Goal: Information Seeking & Learning: Learn about a topic

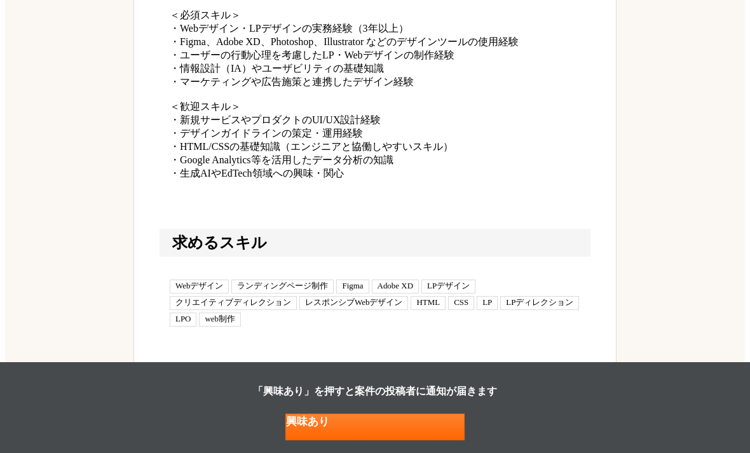
scroll to position [1104, 0]
click at [460, 279] on span "LPデザイン" at bounding box center [448, 286] width 54 height 14
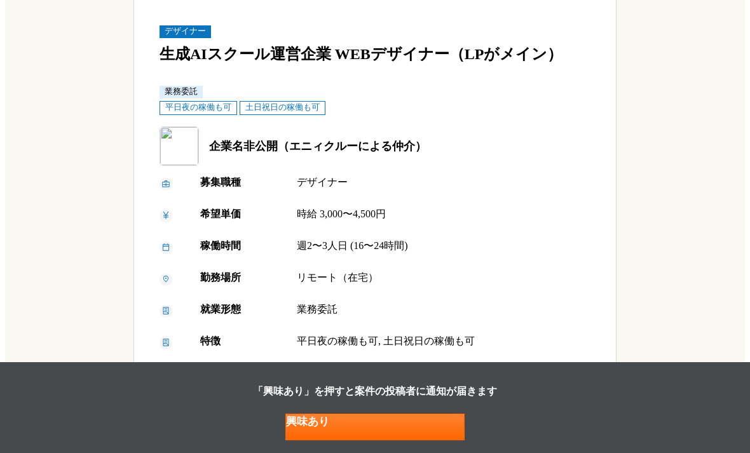
scroll to position [0, 0]
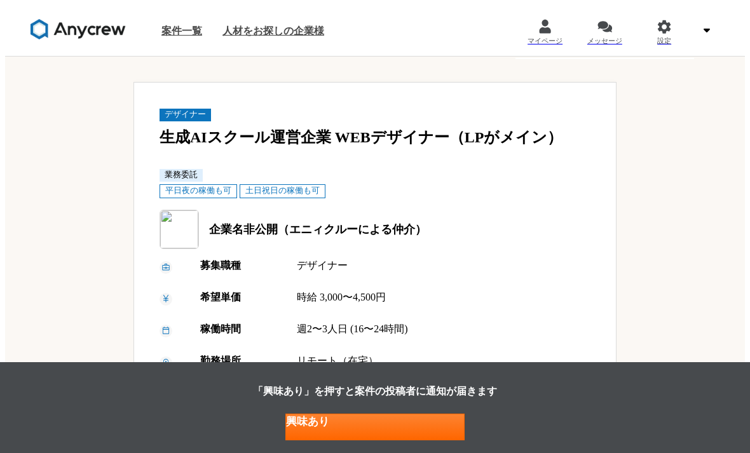
click at [176, 32] on link "案件一覧" at bounding box center [181, 31] width 61 height 56
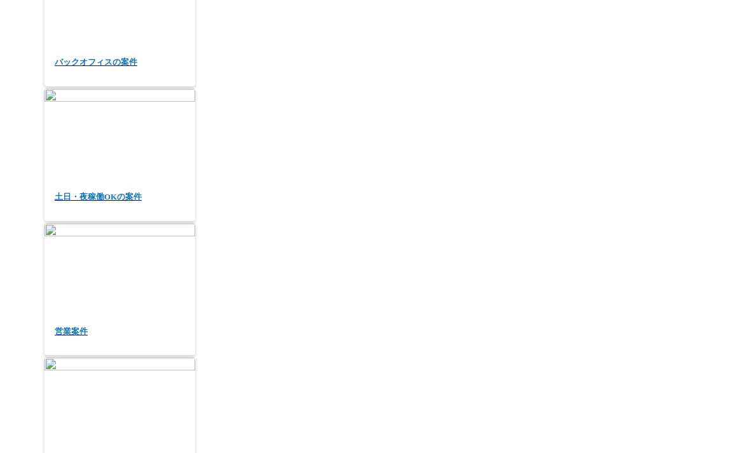
scroll to position [127, 0]
checkbox input "true"
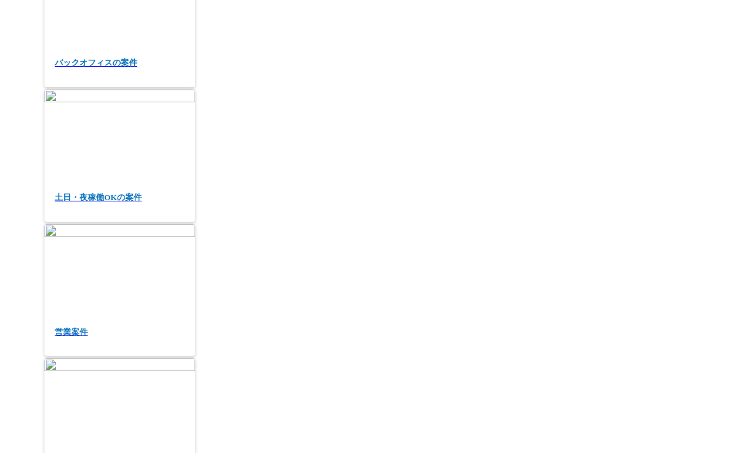
checkbox input "true"
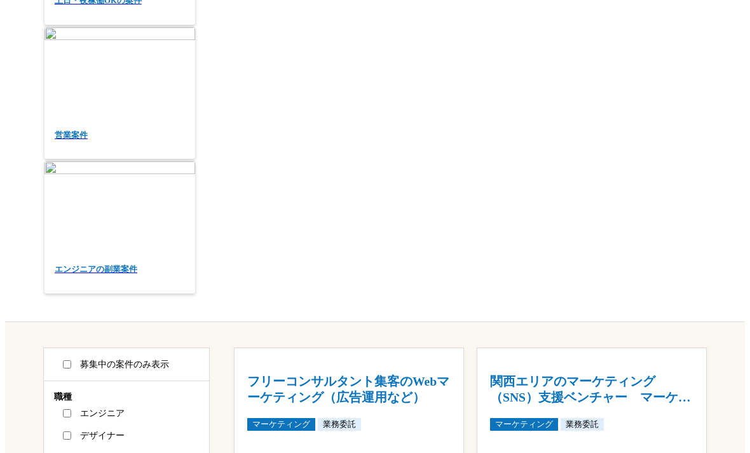
checkbox input "false"
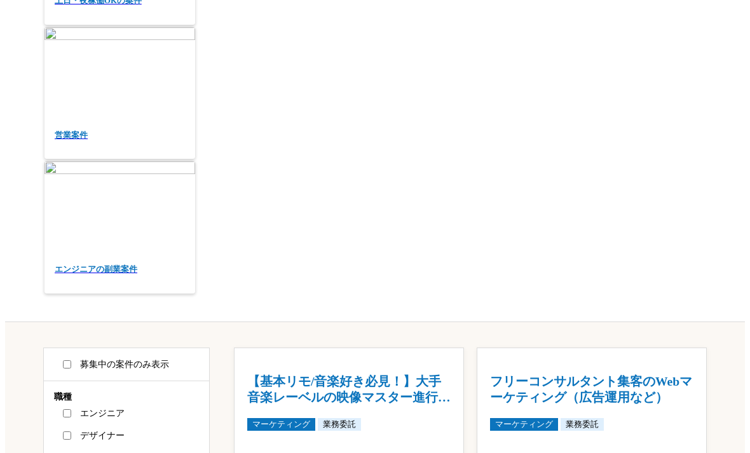
checkbox input "false"
checkbox input "true"
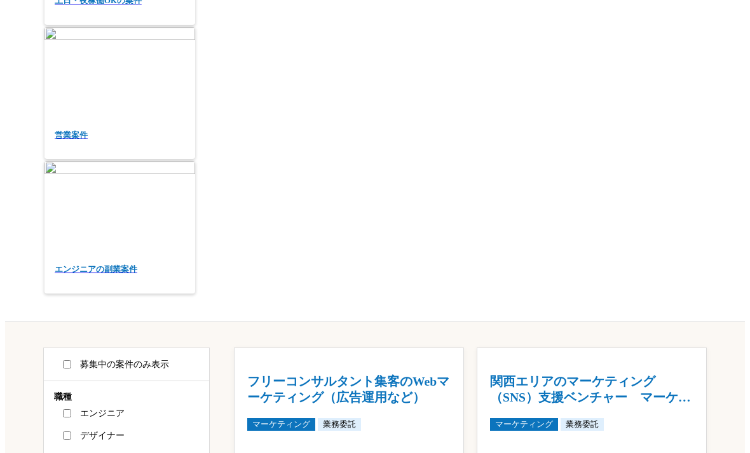
checkbox input "true"
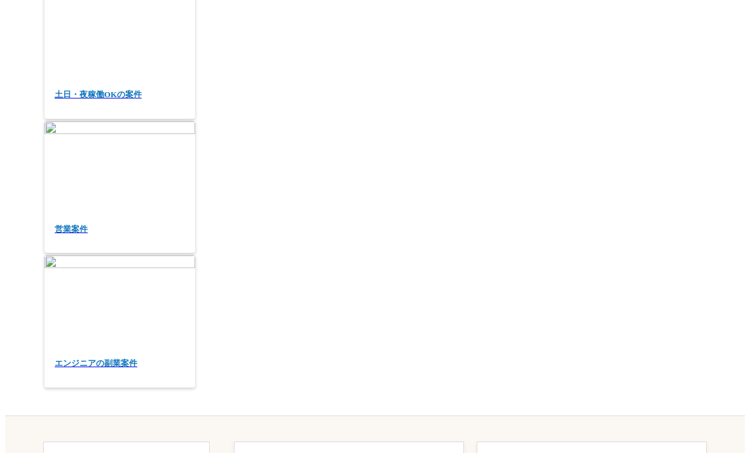
scroll to position [152, 0]
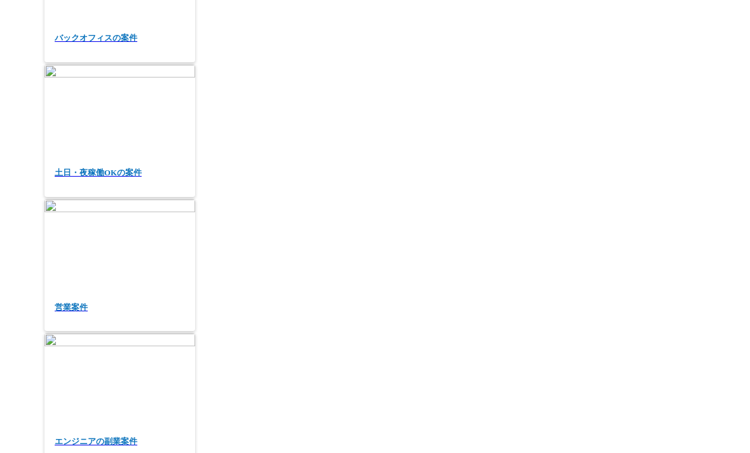
checkbox input "true"
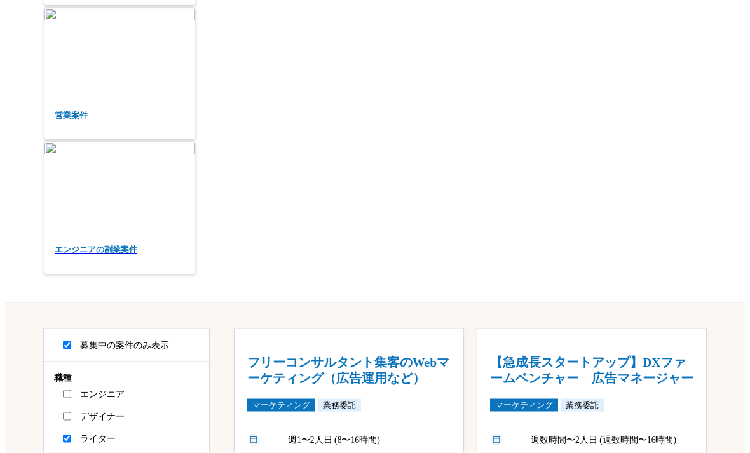
scroll to position [344, 0]
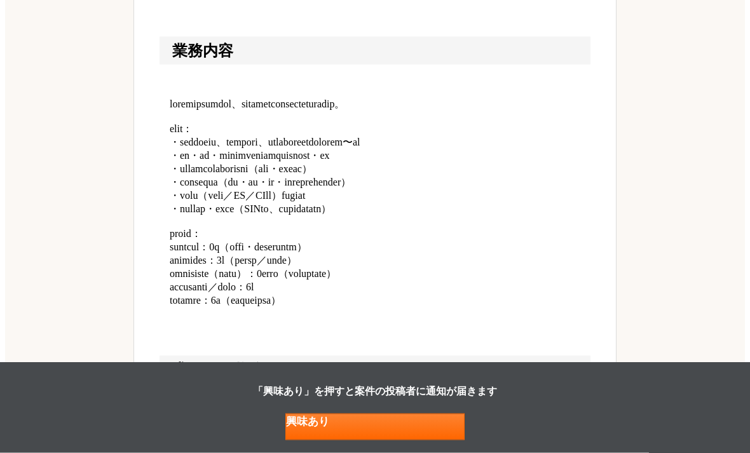
scroll to position [861, 0]
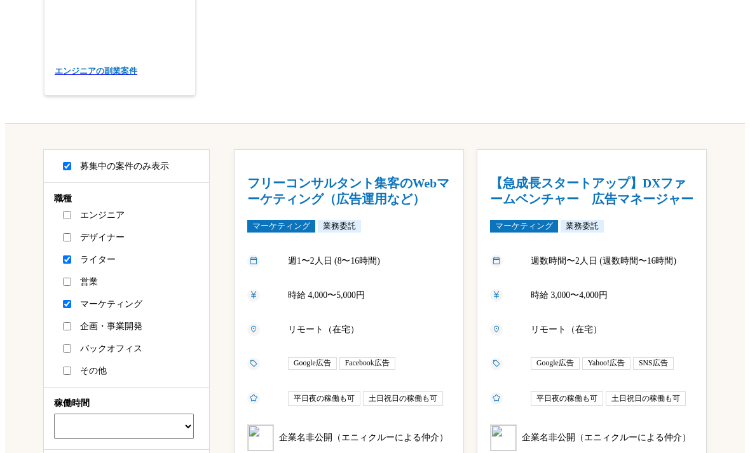
scroll to position [522, 0]
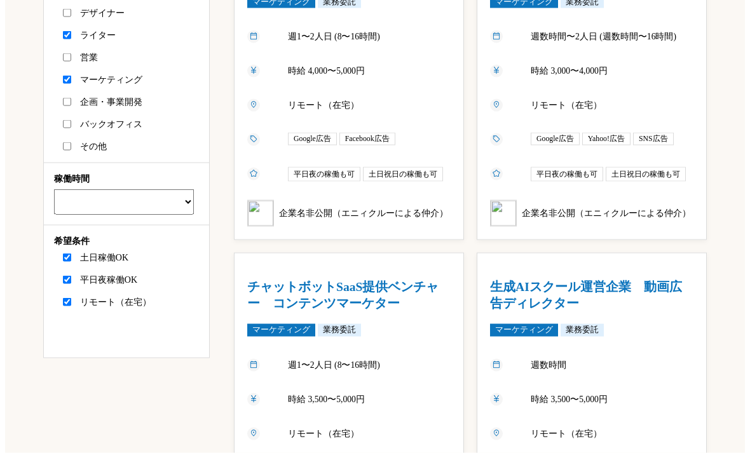
scroll to position [821, 0]
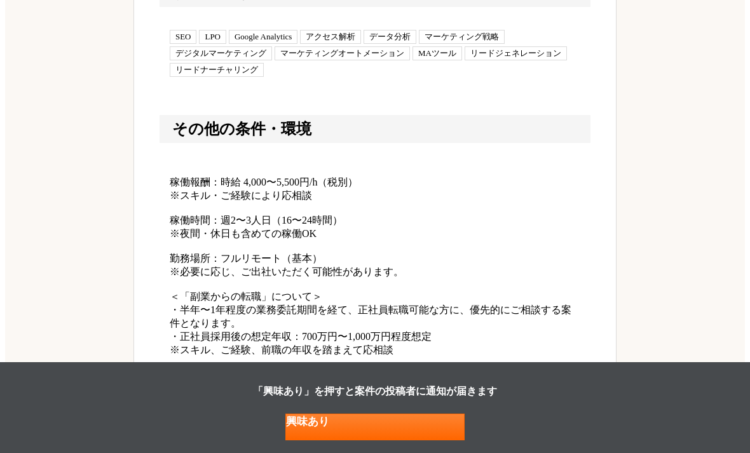
scroll to position [1470, 0]
